Goal: Task Accomplishment & Management: Use online tool/utility

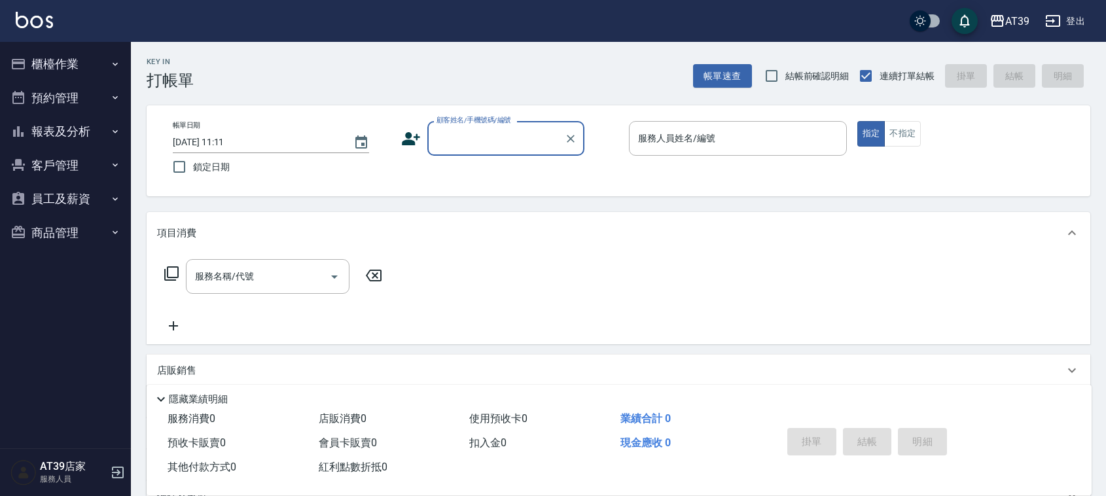
click at [453, 141] on input "顧客姓名/手機號碼/編號" at bounding box center [496, 138] width 126 height 23
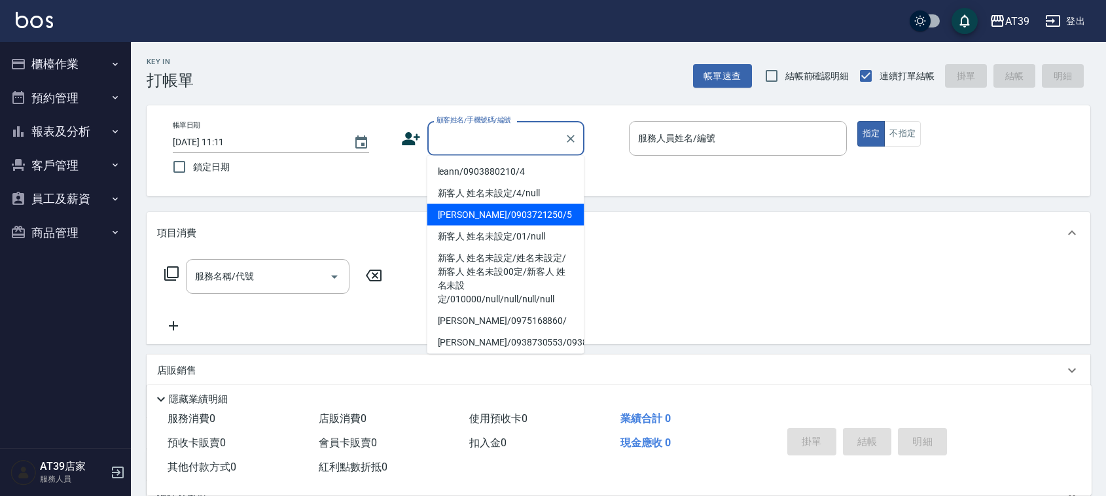
click at [527, 216] on li "Alan/0903721250/5" at bounding box center [505, 215] width 157 height 22
type input "Alan/0903721250/5"
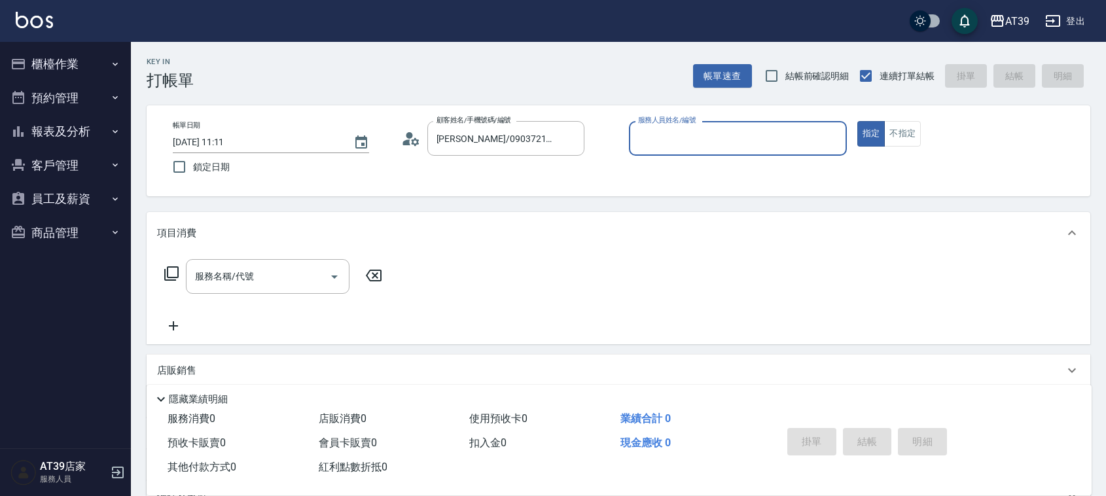
type input "愷爾-5"
click at [894, 145] on button "不指定" at bounding box center [902, 134] width 37 height 26
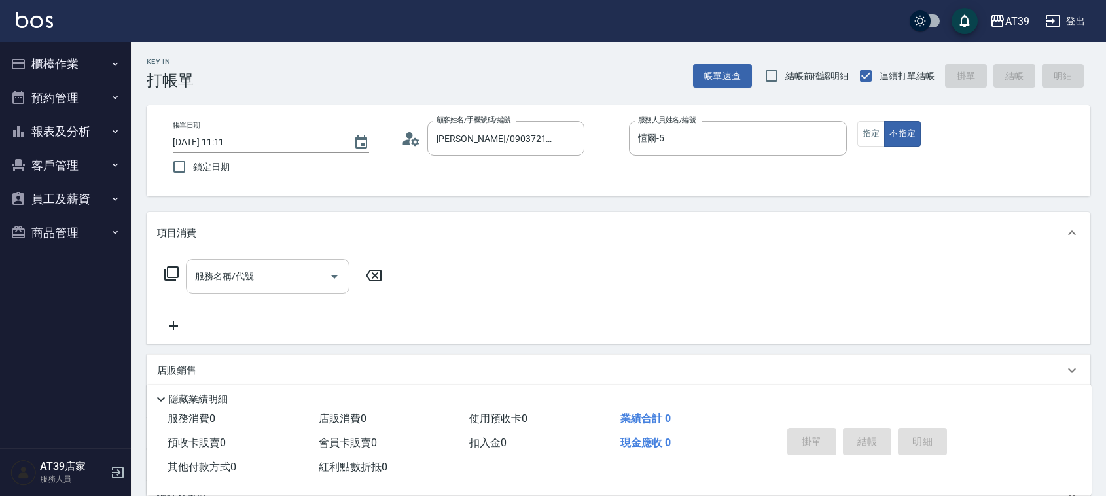
click at [266, 286] on input "服務名稱/代號" at bounding box center [258, 276] width 132 height 23
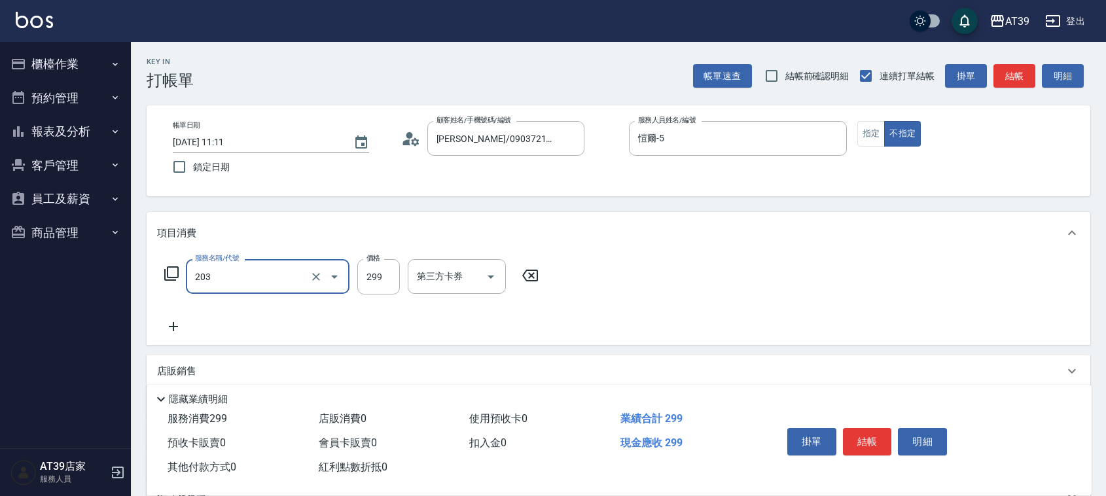
type input "B級洗+剪(203)"
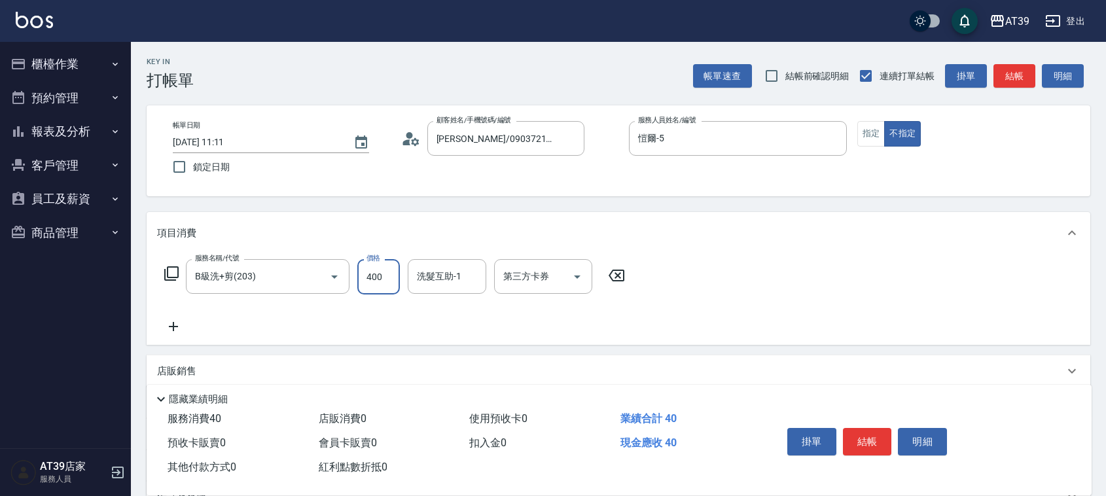
type input "400"
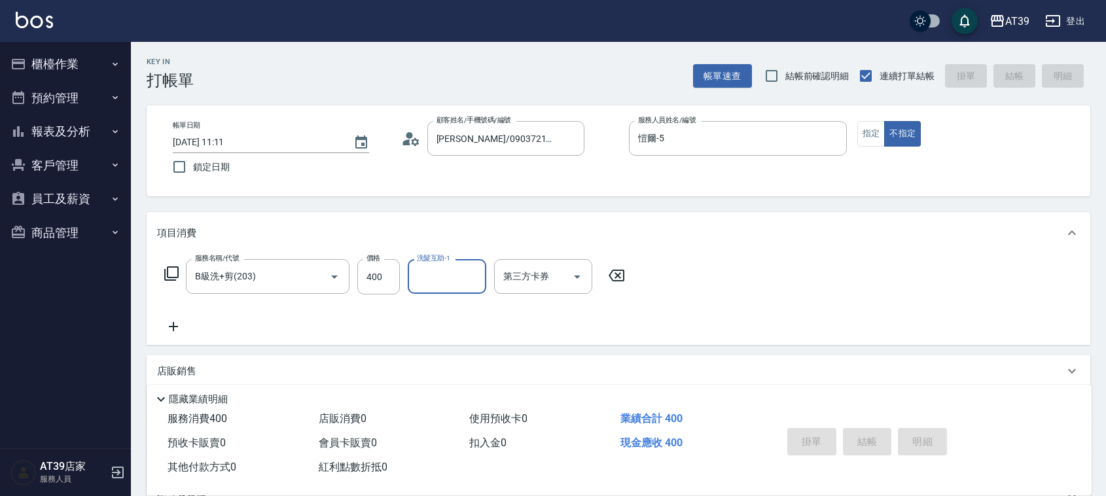
type input "2025/09/05 12:15"
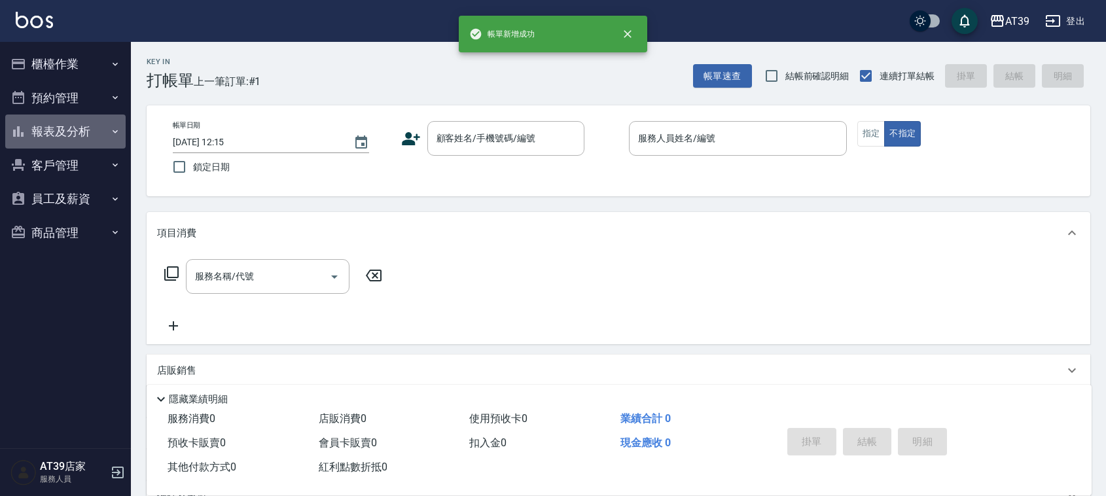
click at [63, 128] on button "報表及分析" at bounding box center [65, 132] width 120 height 34
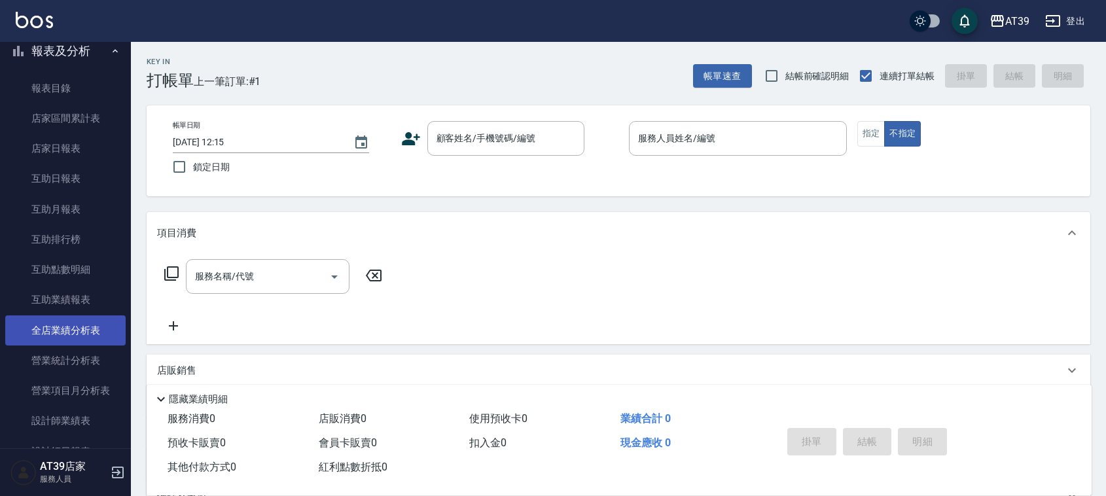
scroll to position [245, 0]
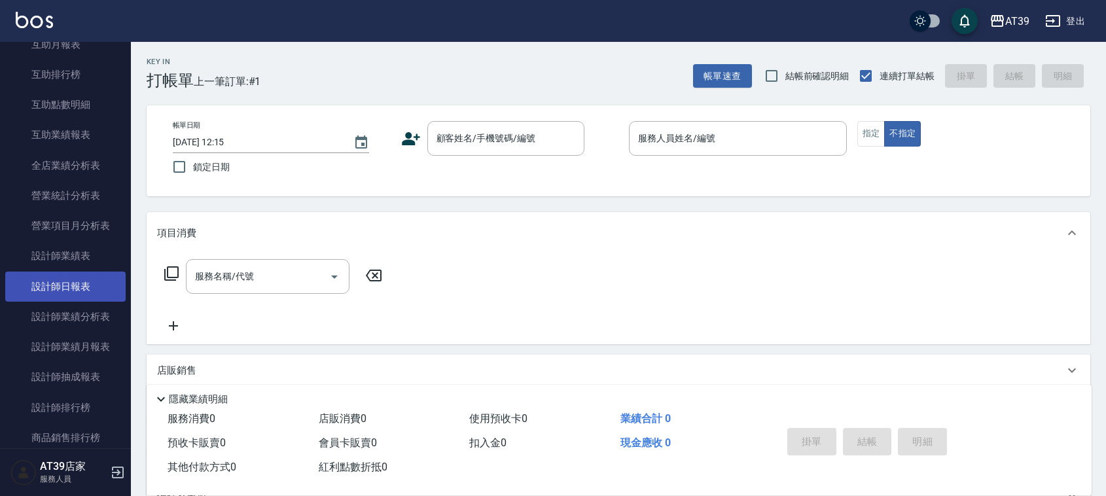
click at [86, 285] on link "設計師日報表" at bounding box center [65, 287] width 120 height 30
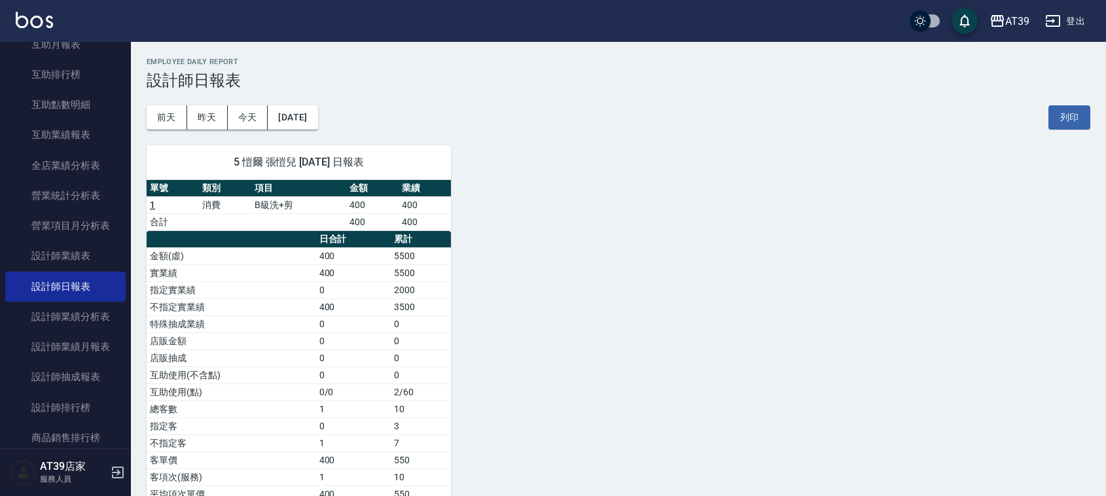
click at [46, 12] on img at bounding box center [34, 20] width 37 height 16
